Goal: Navigation & Orientation: Find specific page/section

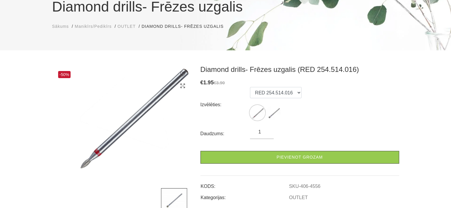
scroll to position [17, 0]
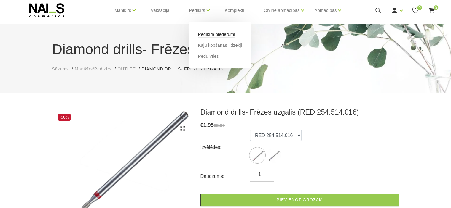
click at [227, 34] on link "Pedikīra piederumi" at bounding box center [216, 34] width 37 height 7
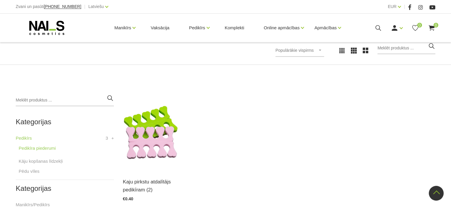
scroll to position [89, 0]
click at [32, 160] on link "Kāju kopšanas līdzekļi" at bounding box center [41, 161] width 44 height 7
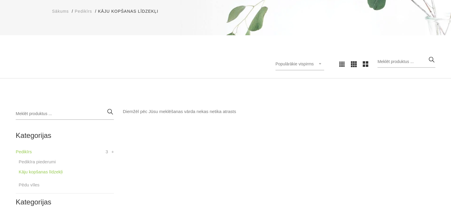
scroll to position [89, 0]
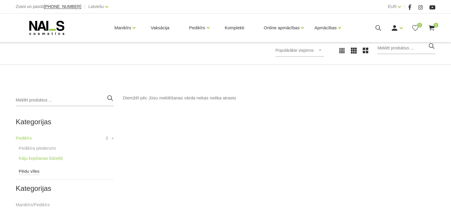
click at [32, 171] on link "Pēdu vīles" at bounding box center [29, 171] width 21 height 7
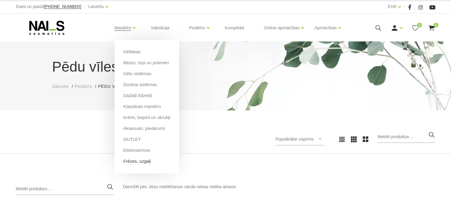
click at [138, 162] on link "Frēzes, uzgaļi" at bounding box center [137, 161] width 28 height 7
